Goal: Task Accomplishment & Management: Manage account settings

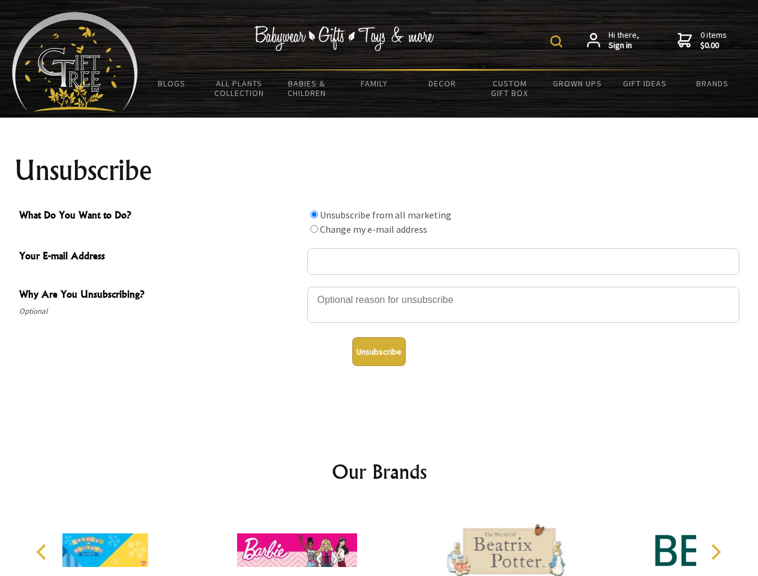
click at [558, 41] on img at bounding box center [556, 41] width 12 height 12
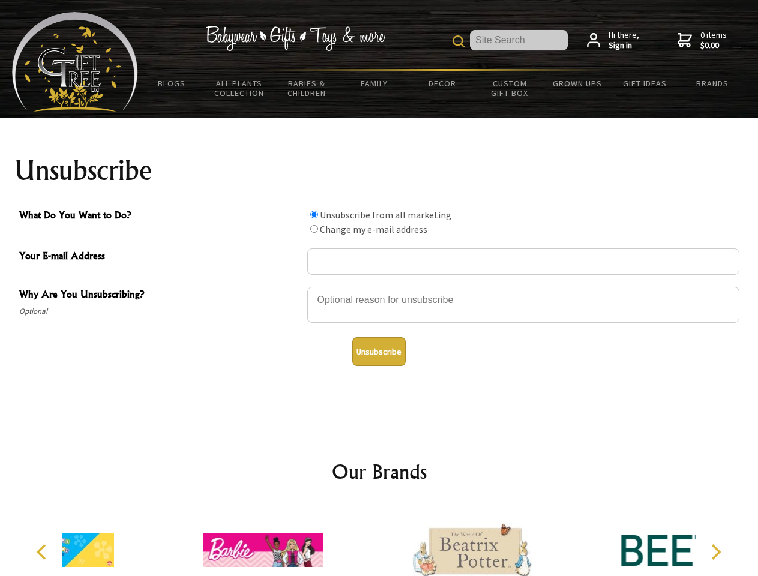
click at [379, 286] on div at bounding box center [523, 307] width 432 height 42
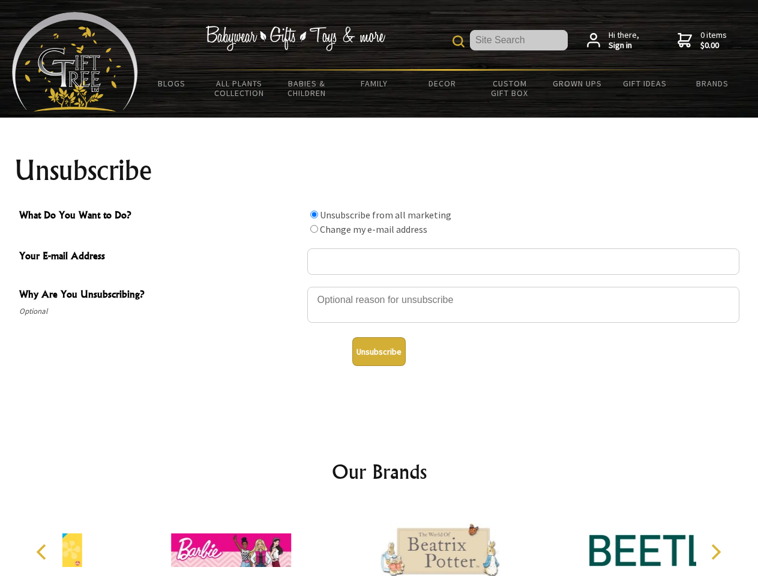
click at [314, 214] on input "What Do You Want to Do?" at bounding box center [314, 215] width 8 height 8
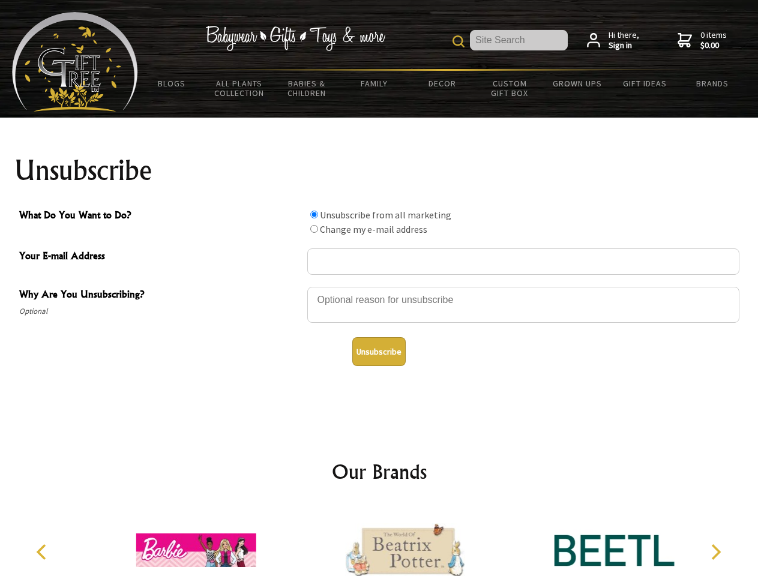
click at [314, 229] on input "What Do You Want to Do?" at bounding box center [314, 229] width 8 height 8
radio input "true"
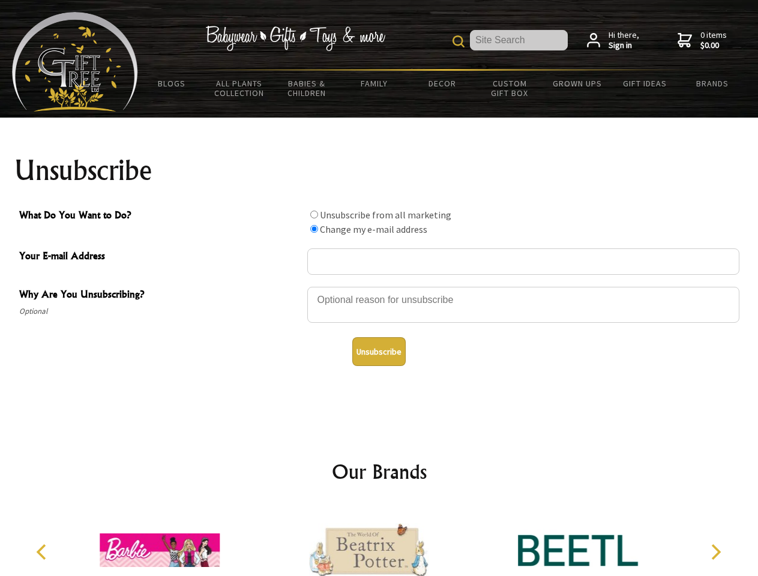
click at [379, 352] on button "Unsubscribe" at bounding box center [378, 351] width 53 height 29
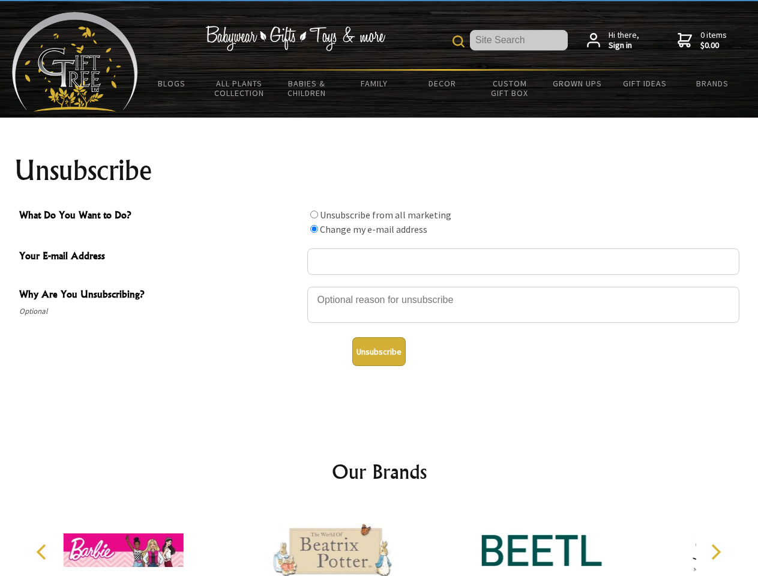
click at [379, 541] on div at bounding box center [332, 552] width 209 height 94
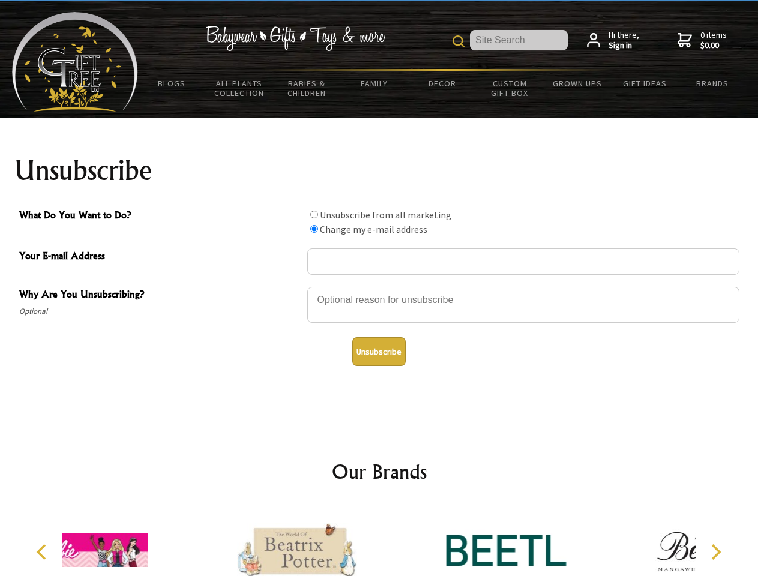
click at [43, 552] on icon "Previous" at bounding box center [43, 552] width 16 height 16
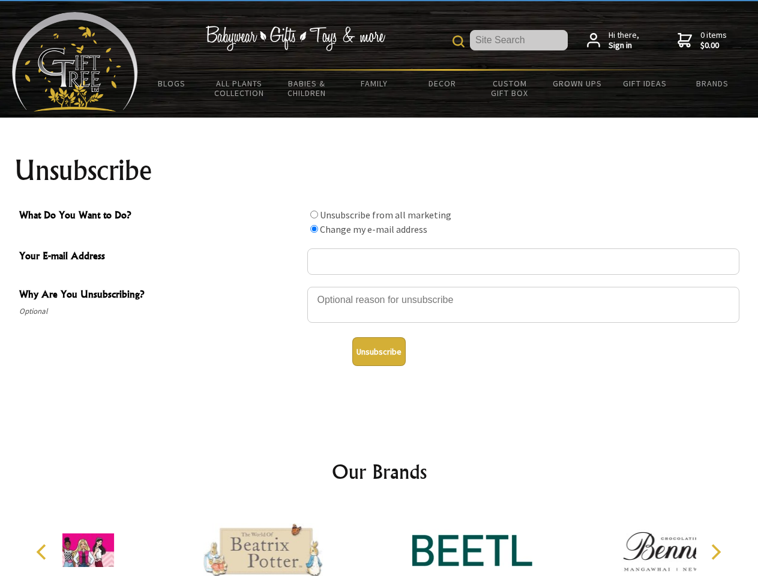
click at [715, 552] on icon "Next" at bounding box center [715, 552] width 16 height 16
